Goal: Information Seeking & Learning: Check status

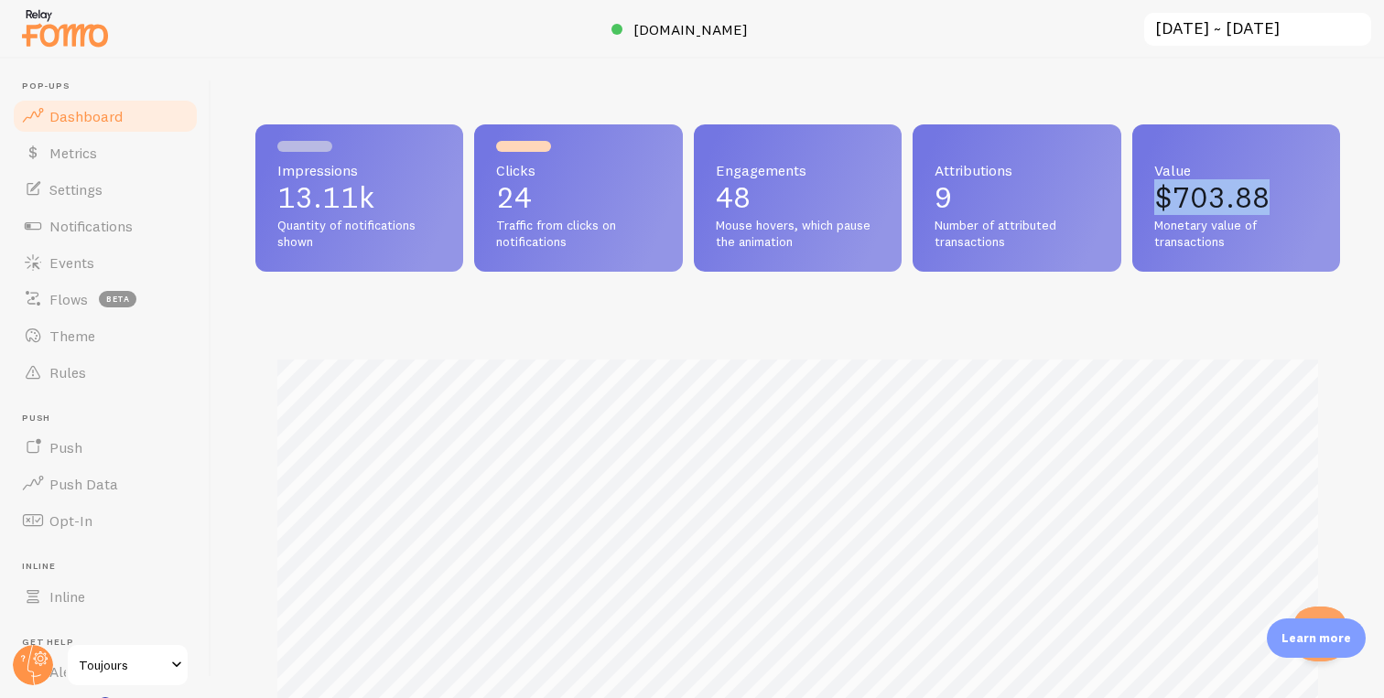
drag, startPoint x: 1159, startPoint y: 199, endPoint x: 1274, endPoint y: 199, distance: 114.4
click at [1274, 199] on p "$703.88" at bounding box center [1236, 197] width 164 height 29
click at [1186, 242] on span "Monetary value of transactions" at bounding box center [1236, 234] width 164 height 32
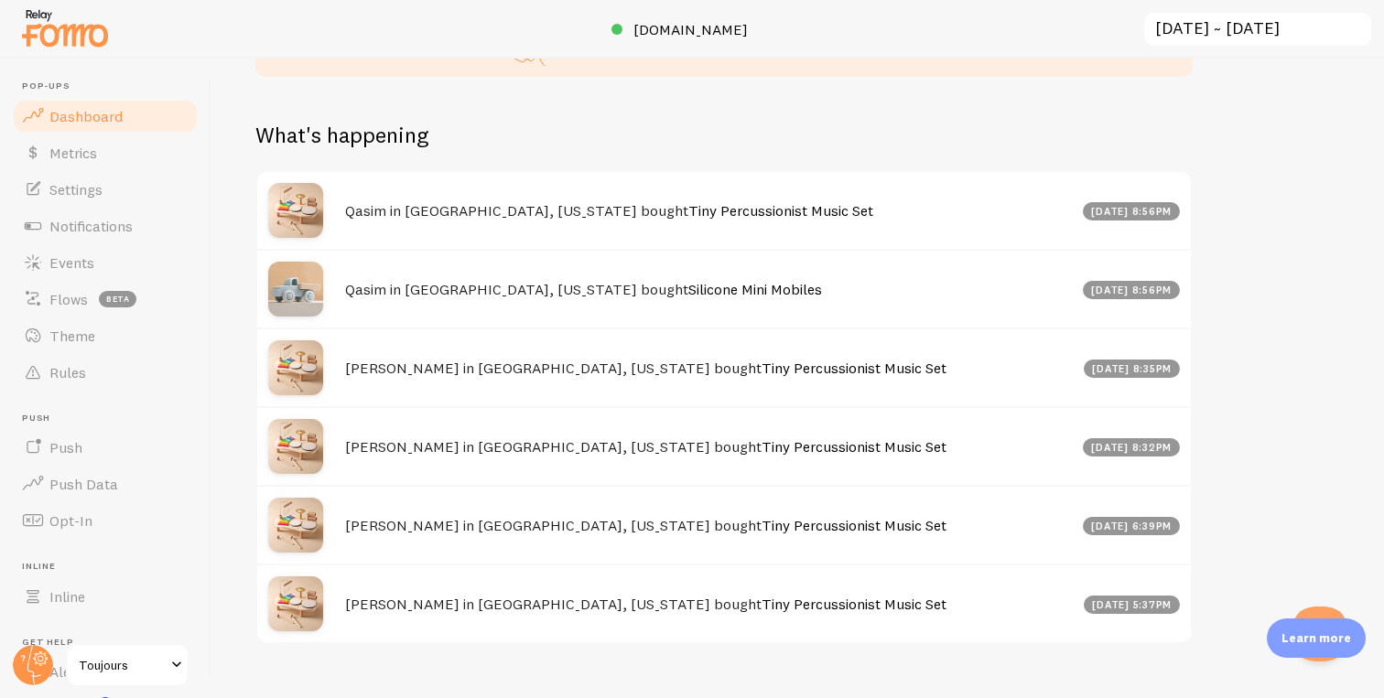
scroll to position [862, 0]
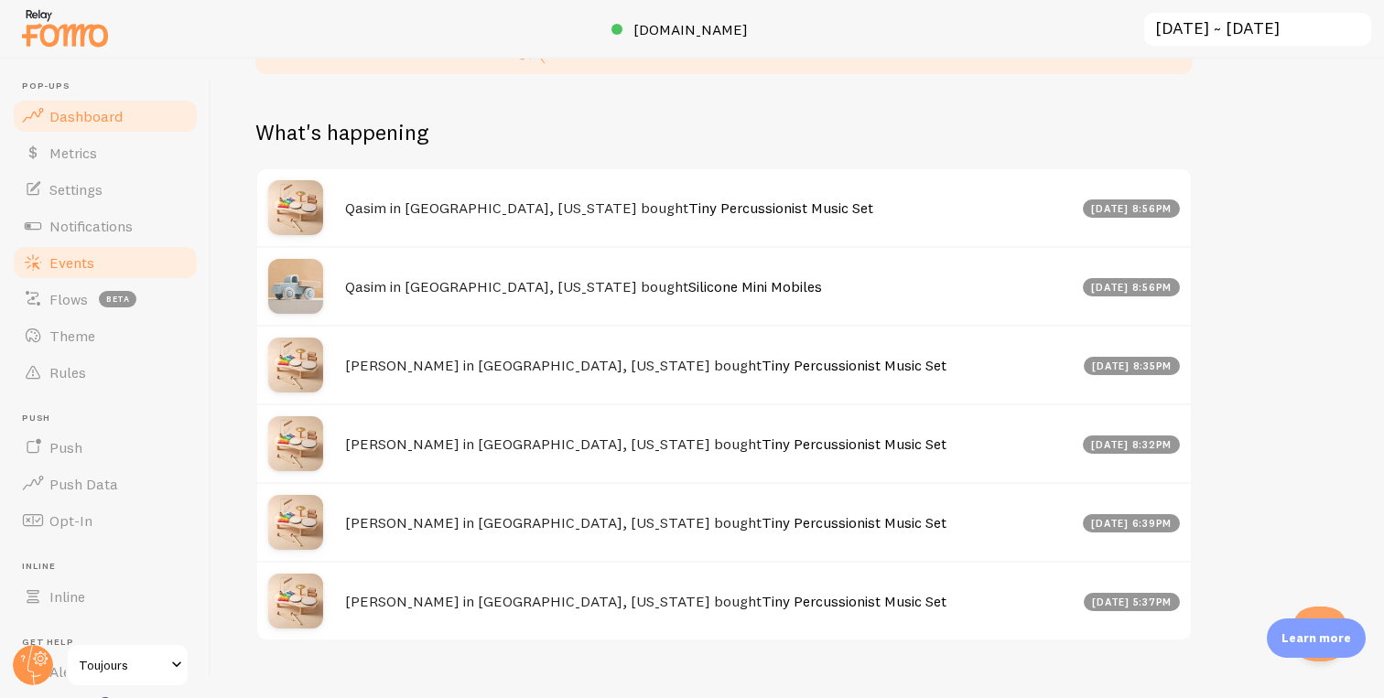
click at [94, 259] on link "Events" at bounding box center [105, 262] width 188 height 37
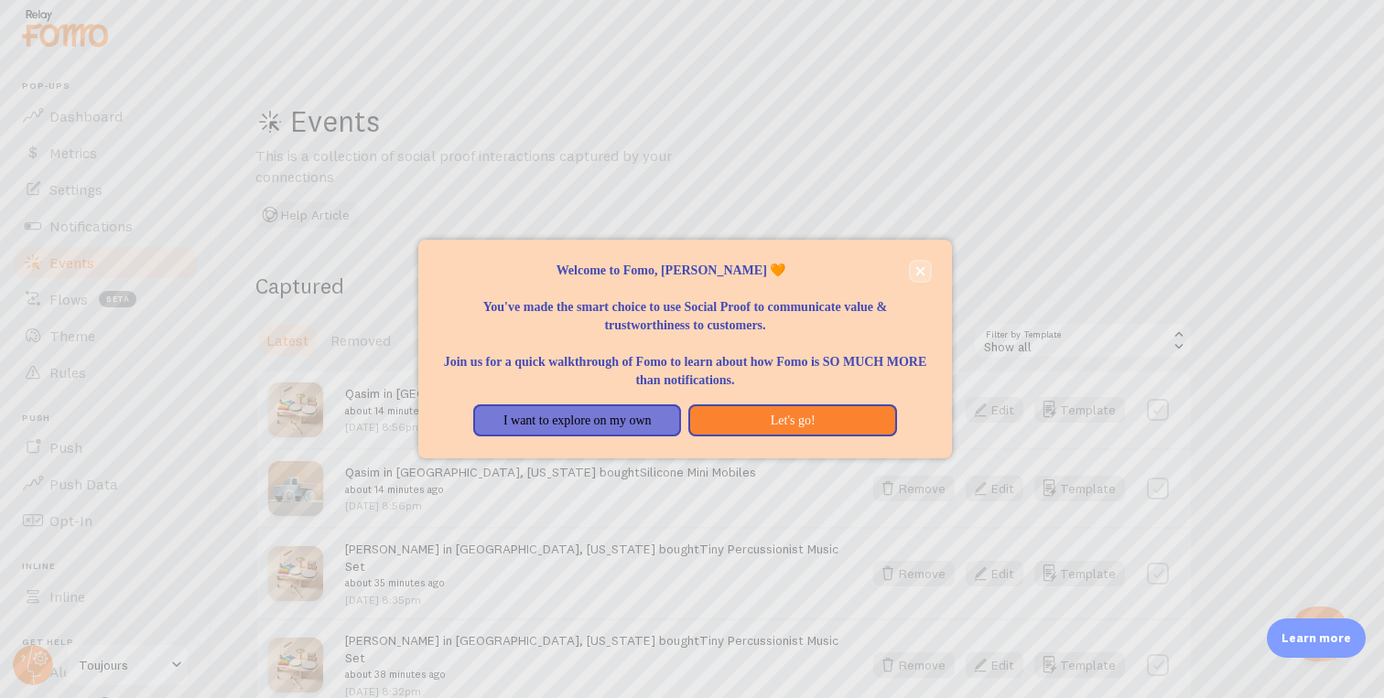
click at [924, 274] on button "close," at bounding box center [919, 271] width 19 height 19
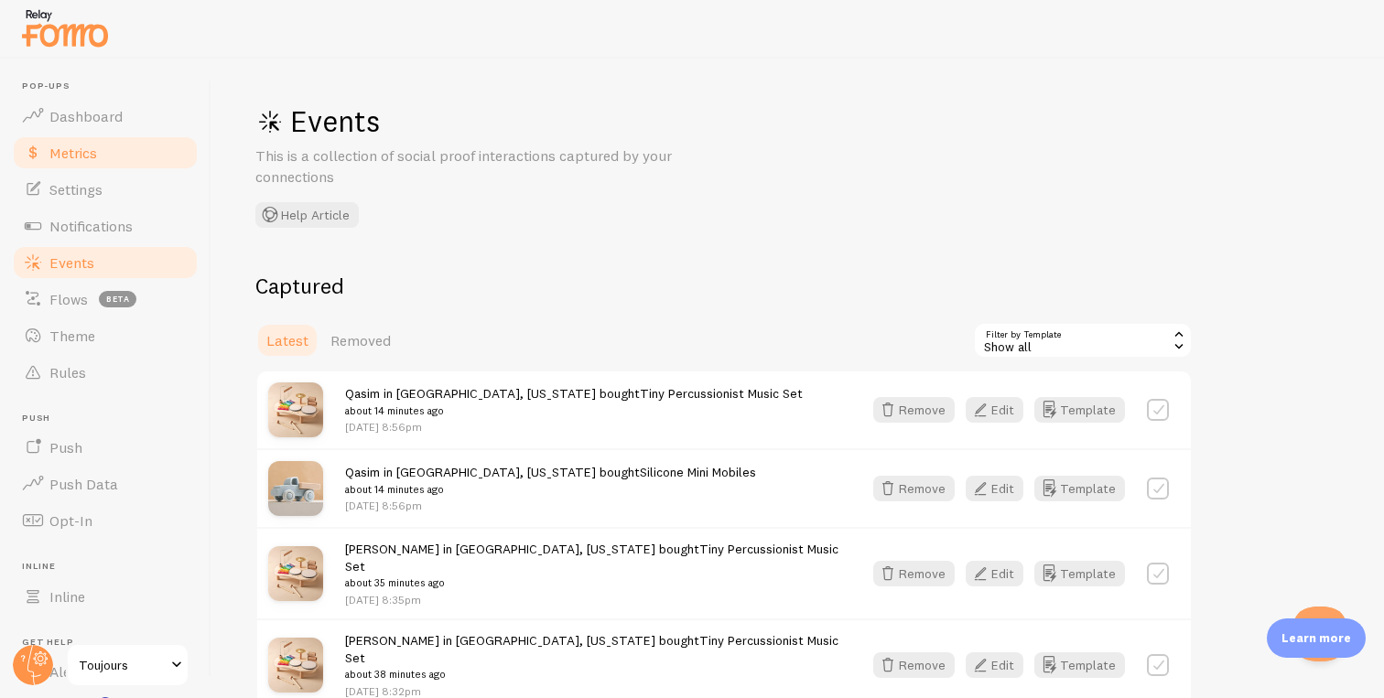
click at [117, 151] on link "Metrics" at bounding box center [105, 153] width 188 height 37
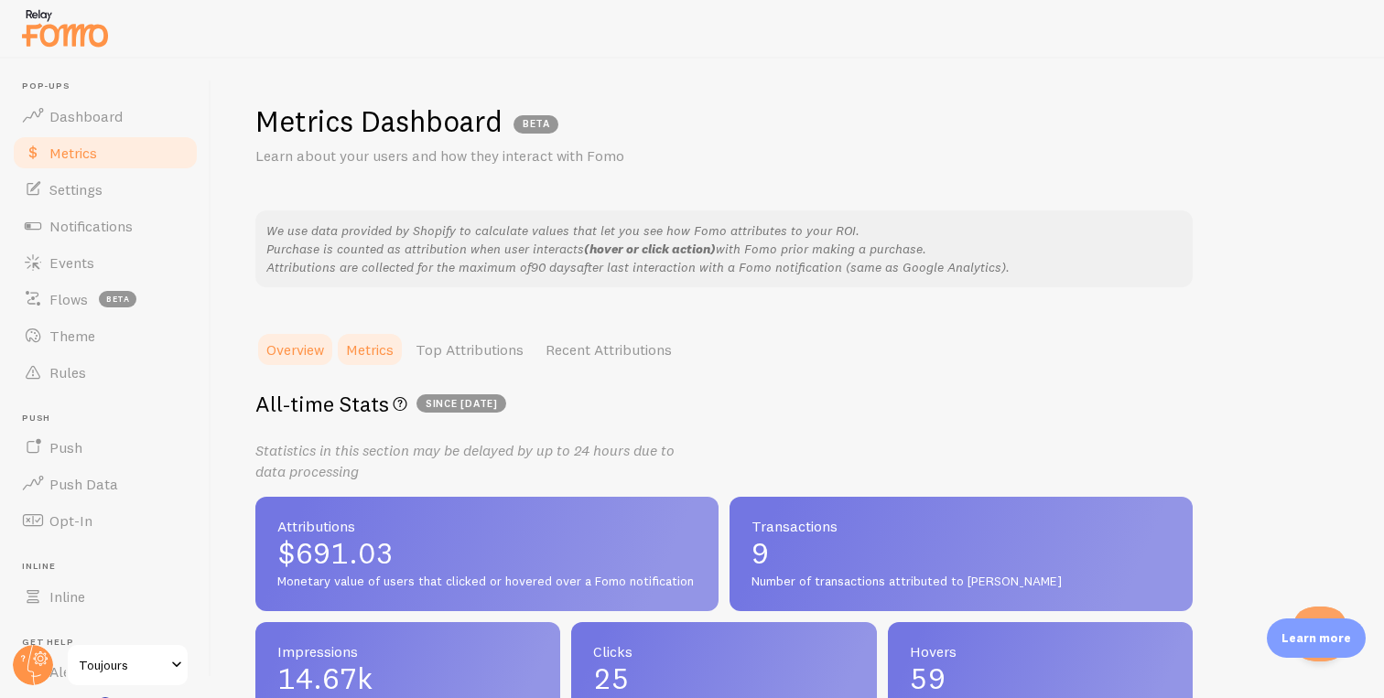
click at [384, 341] on link "Metrics" at bounding box center [370, 349] width 70 height 37
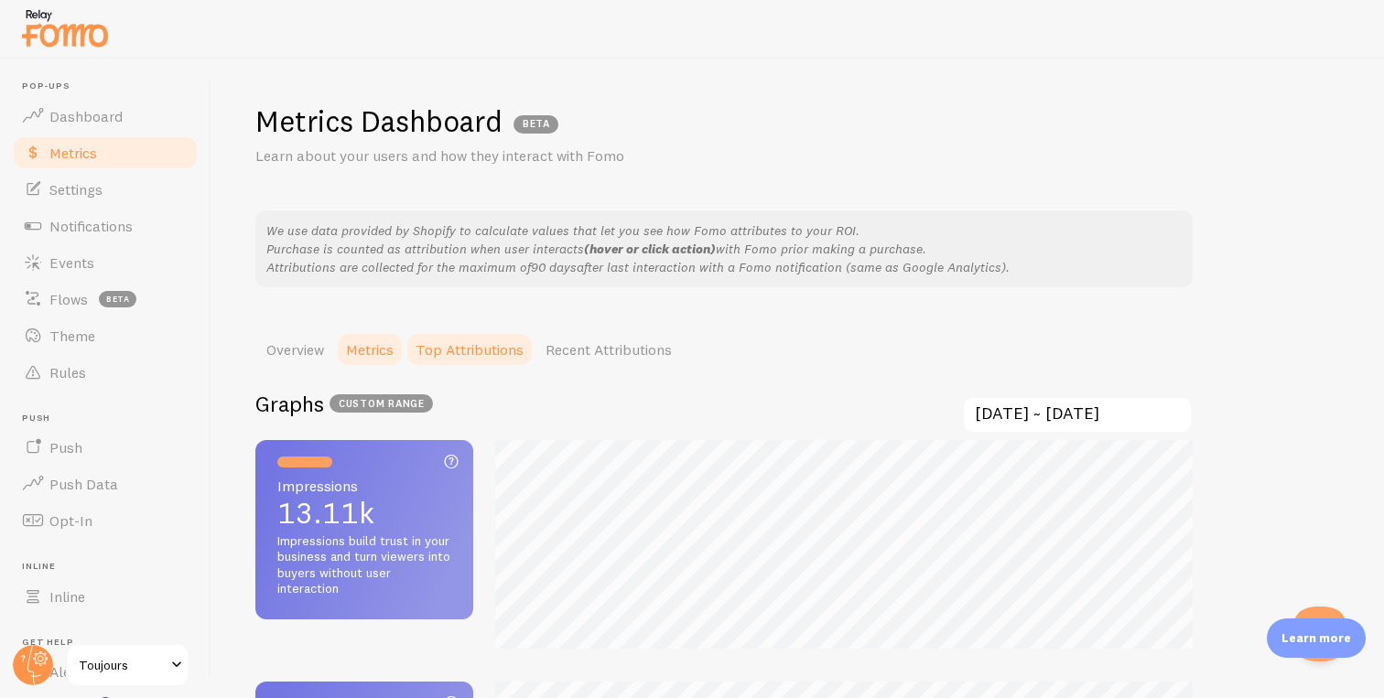
click at [475, 352] on link "Top Attributions" at bounding box center [469, 349] width 130 height 37
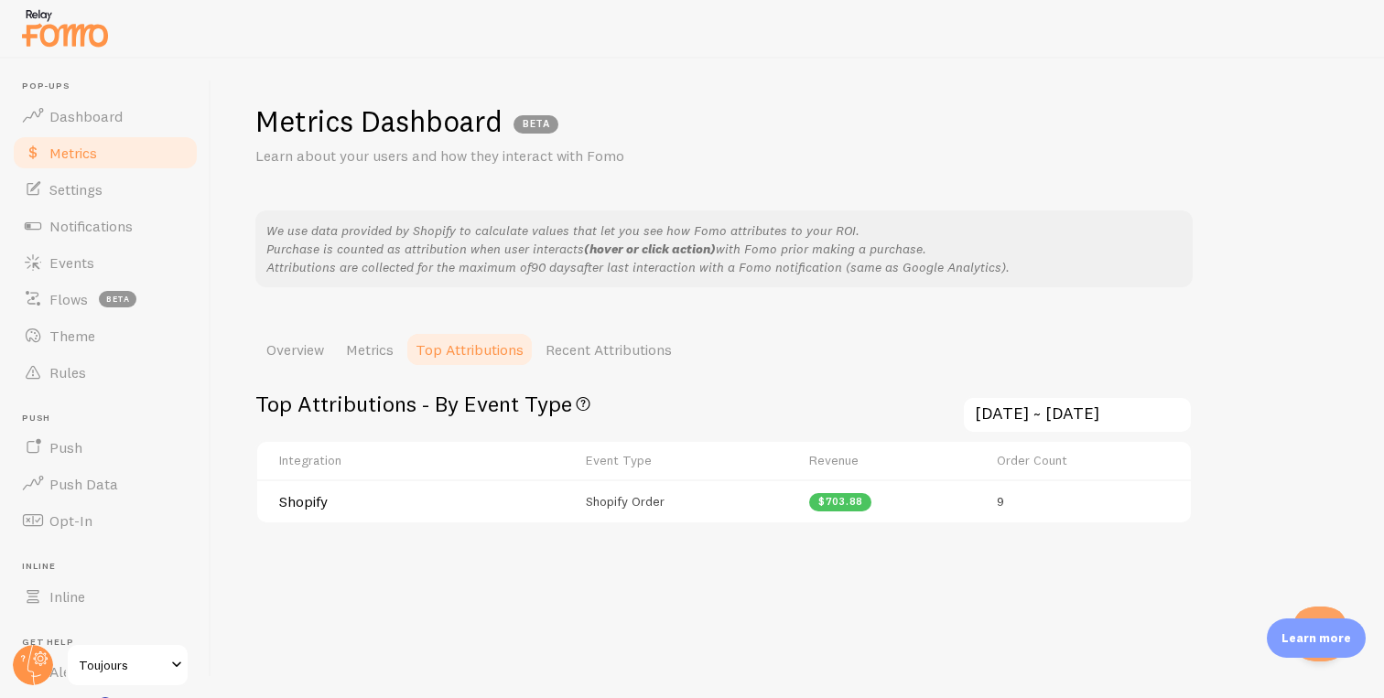
scroll to position [27, 0]
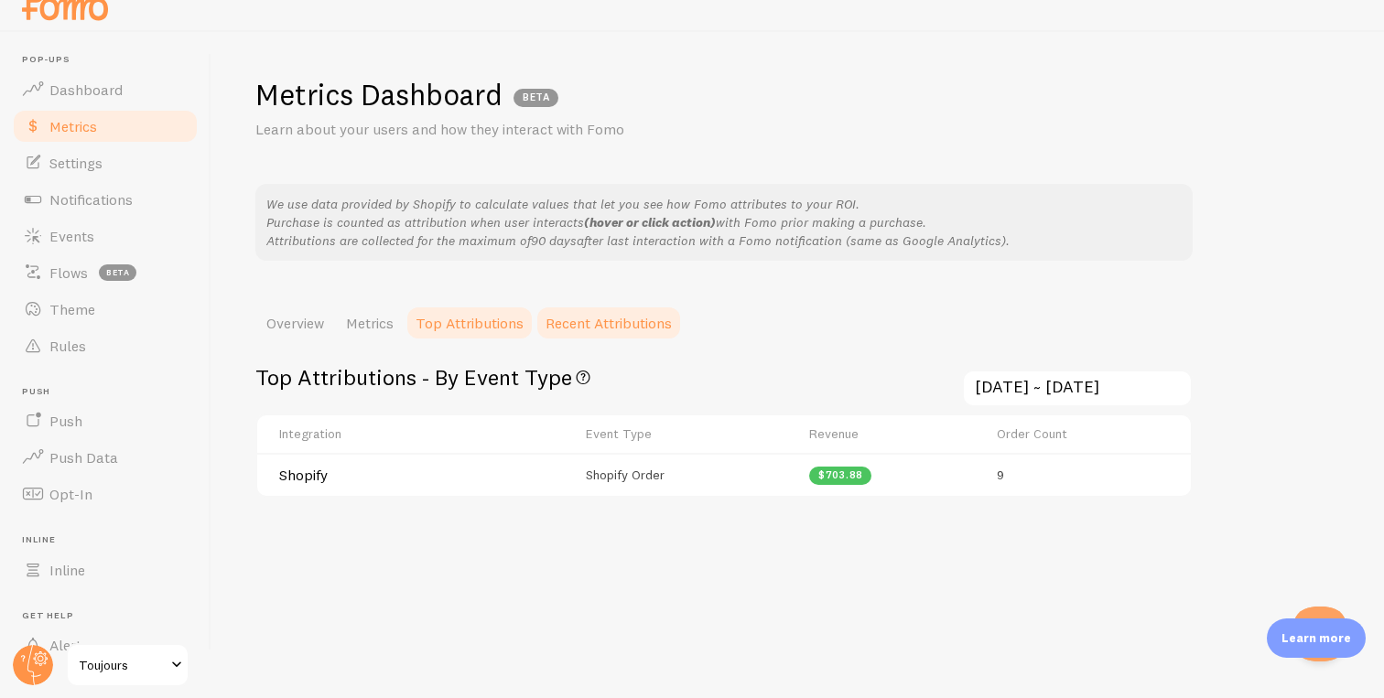
click at [574, 318] on link "Recent Attributions" at bounding box center [608, 323] width 148 height 37
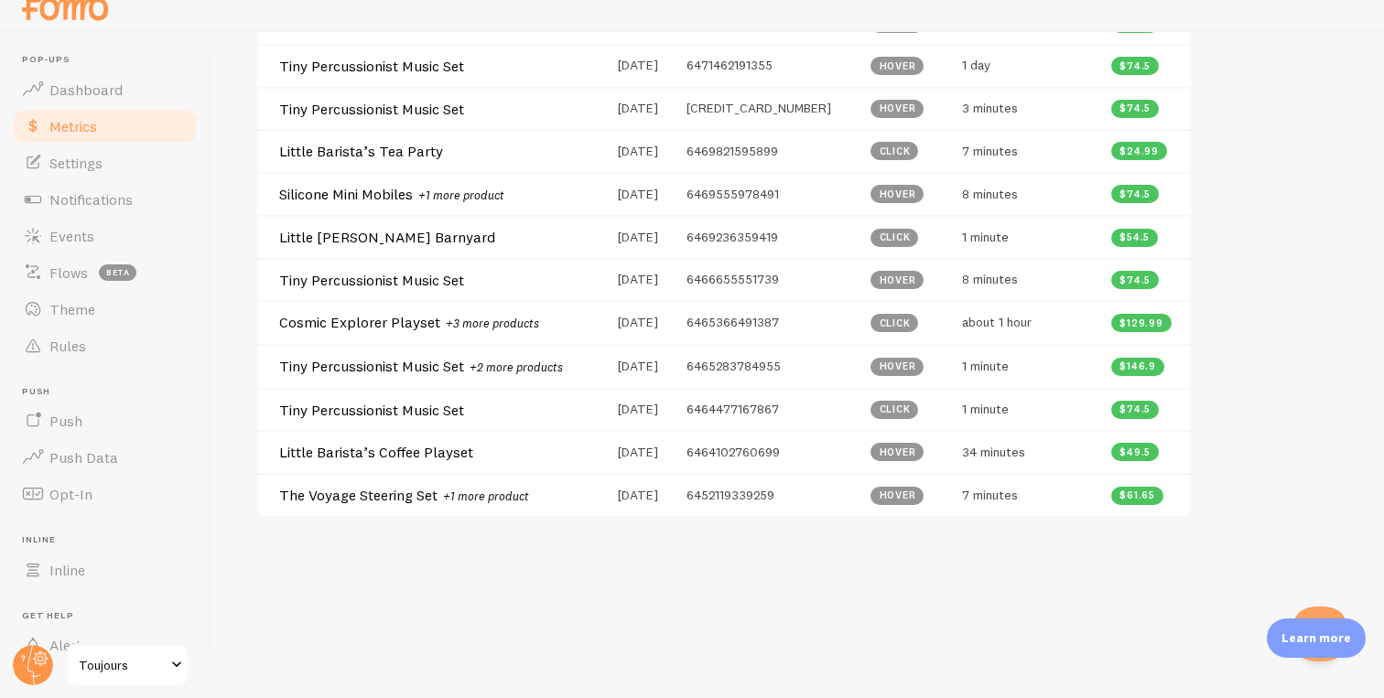
scroll to position [0, 0]
